Goal: Task Accomplishment & Management: Complete application form

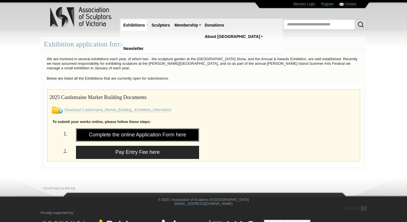
click at [144, 133] on link "Complete the online Application Form here" at bounding box center [137, 135] width 123 height 13
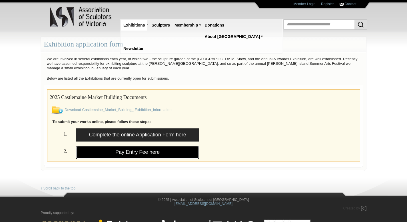
click at [141, 152] on link "Pay Entry Fee here" at bounding box center [137, 152] width 123 height 13
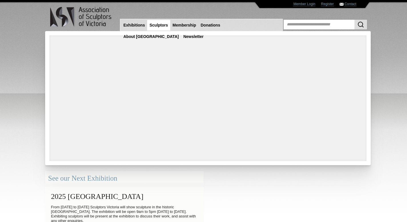
click at [160, 26] on link "Sculptors" at bounding box center [158, 25] width 23 height 11
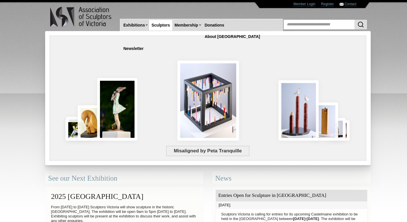
click at [160, 26] on link "Sculptors" at bounding box center [160, 25] width 23 height 11
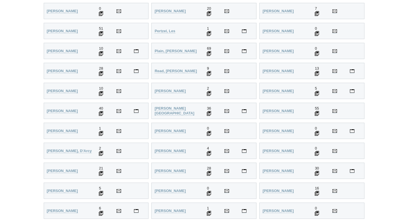
scroll to position [1167, 0]
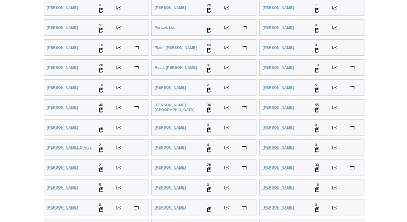
click at [167, 108] on strong "Ritchie, Carmel" at bounding box center [175, 107] width 40 height 9
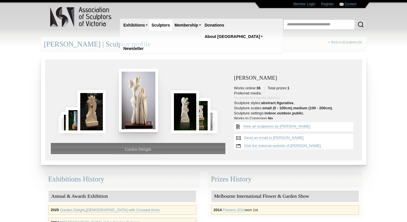
click at [126, 111] on img at bounding box center [138, 100] width 39 height 63
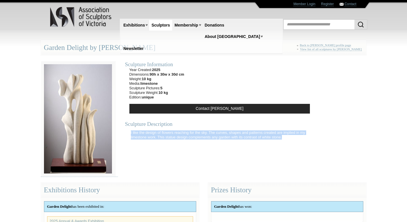
drag, startPoint x: 284, startPoint y: 137, endPoint x: 129, endPoint y: 133, distance: 154.9
click at [129, 133] on p "I like the design of flowers reaching for the sky. The curves, shapes and patte…" at bounding box center [221, 135] width 186 height 15
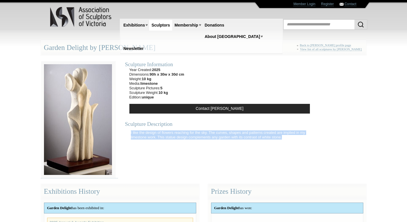
copy p "I like the design of flowers reaching for the sky. The curves, shapes and patte…"
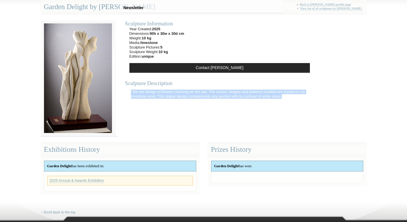
scroll to position [19, 0]
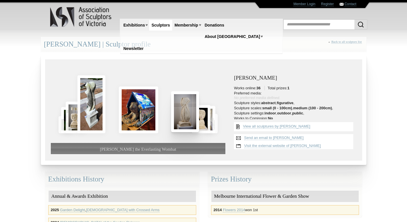
click at [190, 115] on img at bounding box center [185, 111] width 28 height 41
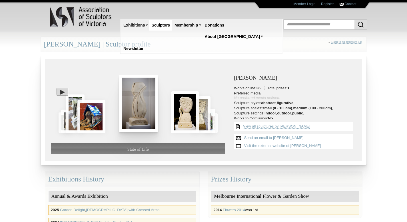
click at [135, 112] on img at bounding box center [138, 103] width 39 height 57
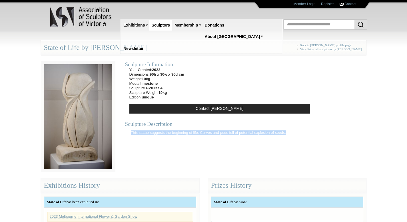
drag, startPoint x: 288, startPoint y: 131, endPoint x: 129, endPoint y: 132, distance: 159.4
click at [129, 132] on p "This statue suggests the beginning of life. Curves and pods full of potential e…" at bounding box center [208, 133] width 161 height 10
copy p "This statue suggests the beginning of life. Curves and pods full of potential e…"
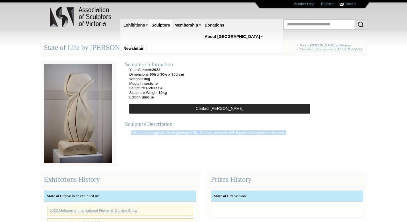
click at [74, 111] on img at bounding box center [78, 113] width 74 height 105
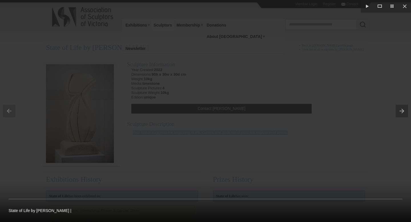
click at [74, 111] on div at bounding box center [205, 111] width 411 height 222
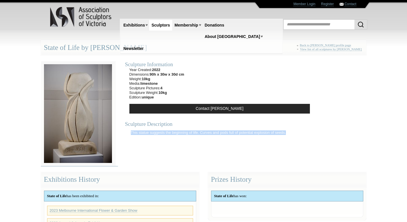
click at [81, 113] on img at bounding box center [78, 113] width 74 height 105
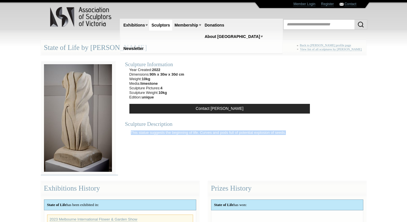
click at [105, 147] on img at bounding box center [78, 118] width 74 height 114
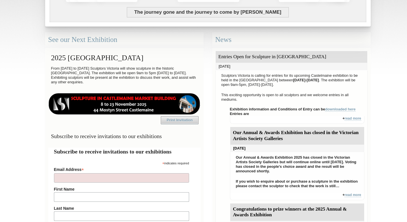
scroll to position [139, 0]
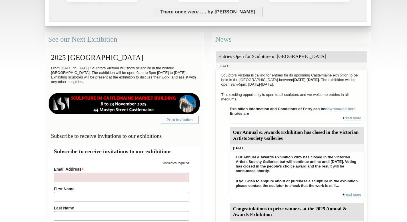
click at [184, 121] on link "Print Invitation" at bounding box center [180, 120] width 38 height 8
click at [148, 102] on img at bounding box center [124, 103] width 152 height 21
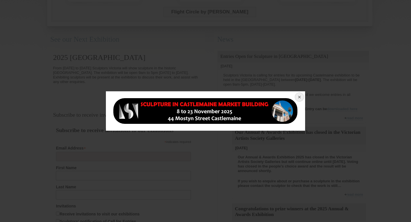
click at [300, 96] on button at bounding box center [299, 97] width 13 height 13
click at [233, 161] on div at bounding box center [205, 111] width 411 height 222
